Goal: Information Seeking & Learning: Learn about a topic

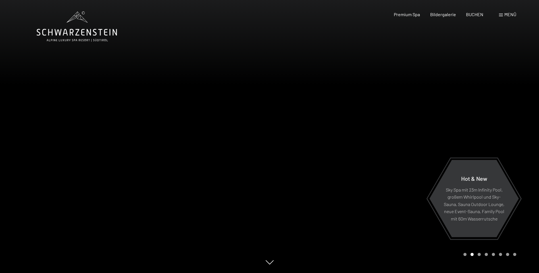
click at [270, 265] on icon at bounding box center [270, 263] width 8 height 4
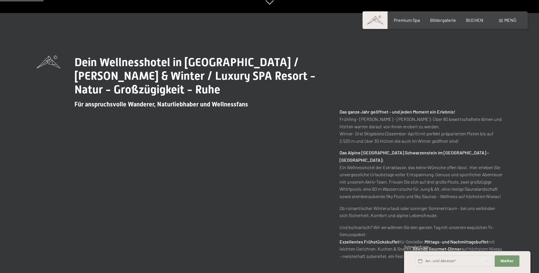
scroll to position [261, 0]
click at [504, 261] on span "Weiter" at bounding box center [507, 261] width 13 height 5
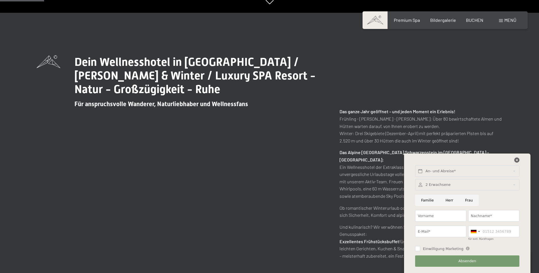
click at [518, 160] on icon at bounding box center [517, 160] width 5 height 5
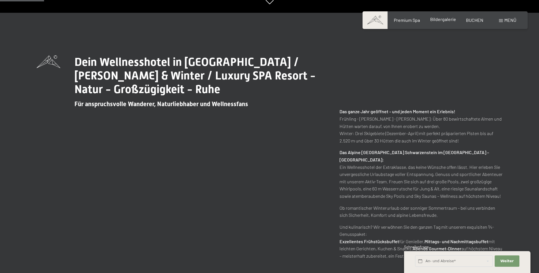
click at [443, 20] on span "Bildergalerie" at bounding box center [443, 18] width 26 height 5
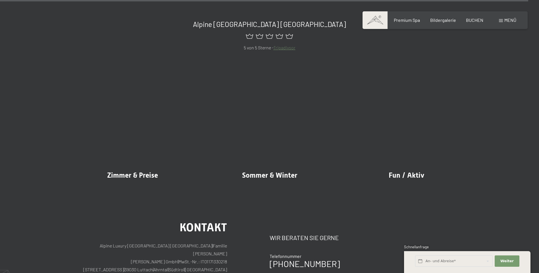
scroll to position [7022, 0]
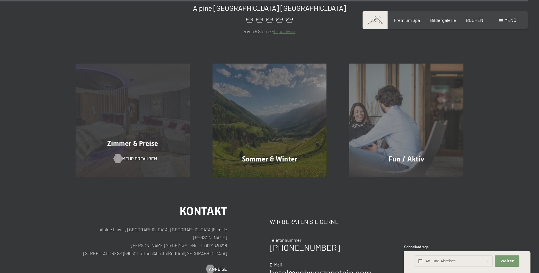
click at [125, 158] on span "Mehr erfahren" at bounding box center [139, 159] width 35 height 6
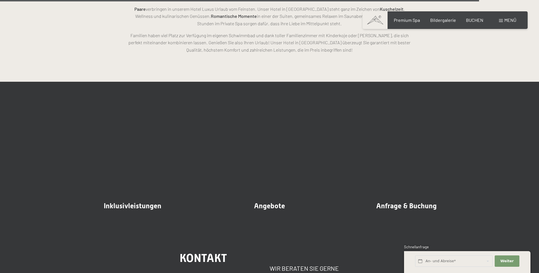
scroll to position [1649, 0]
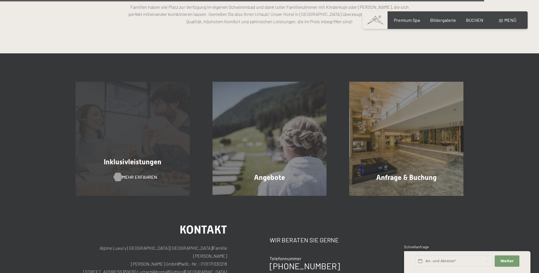
click at [144, 177] on span "Mehr erfahren" at bounding box center [139, 177] width 35 height 6
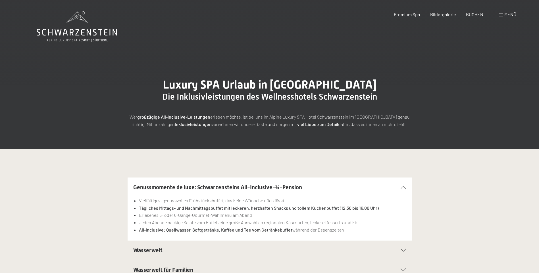
click at [403, 250] on icon at bounding box center [403, 250] width 5 height 3
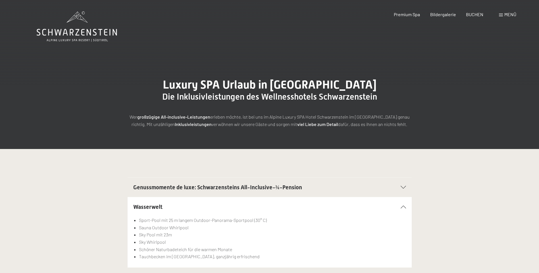
click at [403, 250] on li "Schöner Naturbadeteich für die warmen Monate" at bounding box center [272, 249] width 267 height 7
click at [461, 217] on div "Wasserwelt Sport-Pool mit 25 m langem Outdoor-Panorama-Sportpool (30° C) Sauna …" at bounding box center [270, 232] width 388 height 71
click at [502, 15] on span at bounding box center [501, 15] width 4 height 3
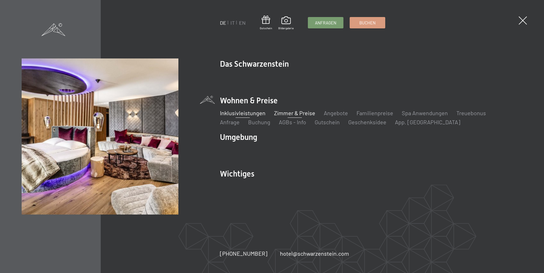
click at [302, 113] on link "Zimmer & Preise" at bounding box center [294, 113] width 41 height 7
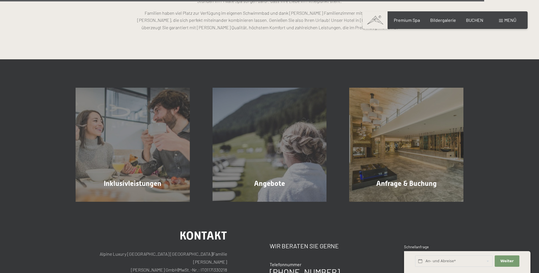
scroll to position [1649, 0]
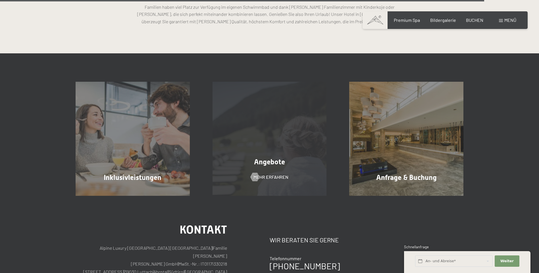
click at [268, 166] on span "Angebote" at bounding box center [269, 162] width 31 height 8
click at [271, 176] on span "Mehr erfahren" at bounding box center [276, 177] width 35 height 6
click at [278, 163] on span "Angebote" at bounding box center [269, 162] width 31 height 8
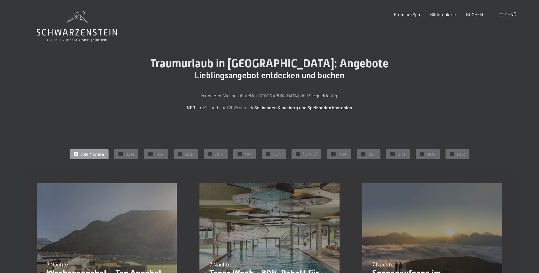
click at [510, 14] on span "Menü" at bounding box center [511, 14] width 12 height 5
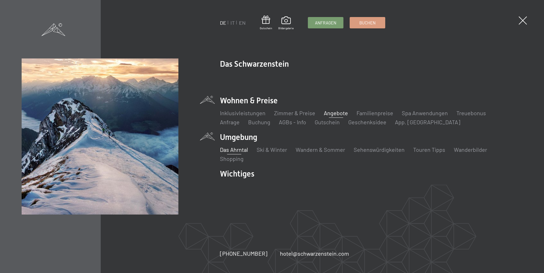
click at [233, 150] on link "Das Ahrntal" at bounding box center [234, 149] width 28 height 7
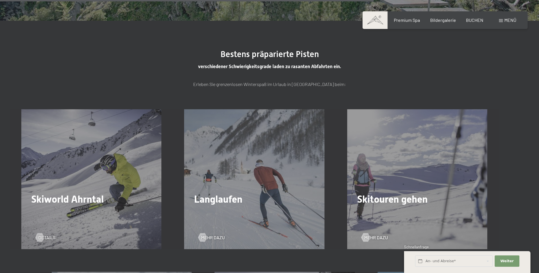
scroll to position [1419, 0]
